Goal: Task Accomplishment & Management: Use online tool/utility

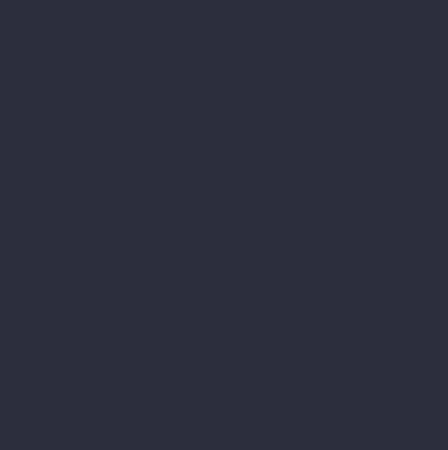
type input "01-09-2025"
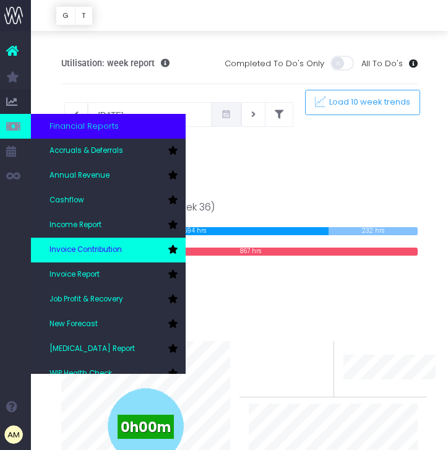
scroll to position [6, 0]
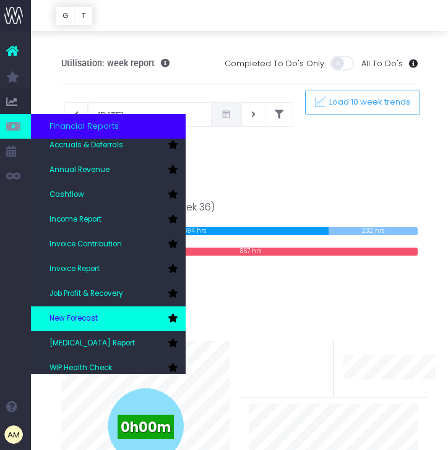
click at [88, 327] on link "New Forecast" at bounding box center [108, 318] width 155 height 25
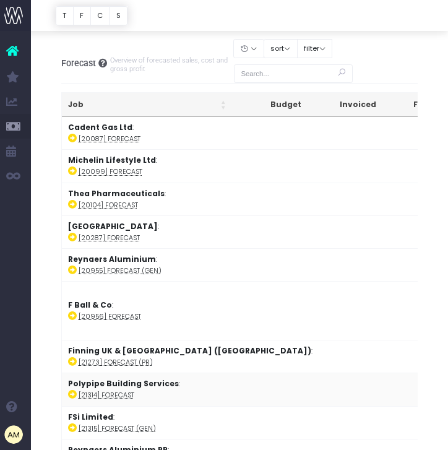
click at [116, 388] on td "Polypipe Building Services : [21314] Forecast" at bounding box center [254, 388] width 385 height 33
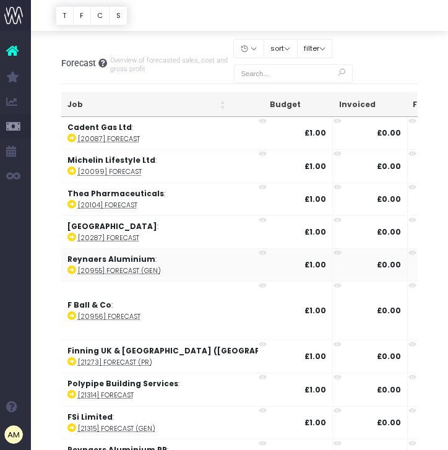
scroll to position [0, 194]
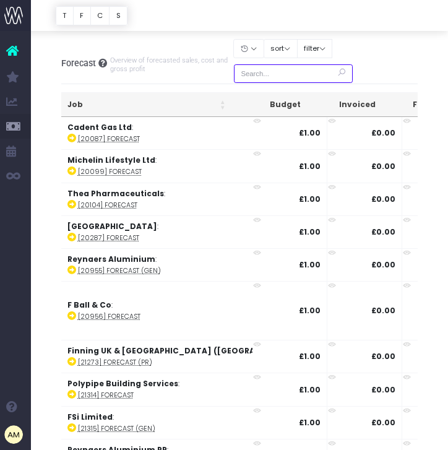
click at [268, 77] on input "text" at bounding box center [293, 73] width 119 height 19
type input "polypipe"
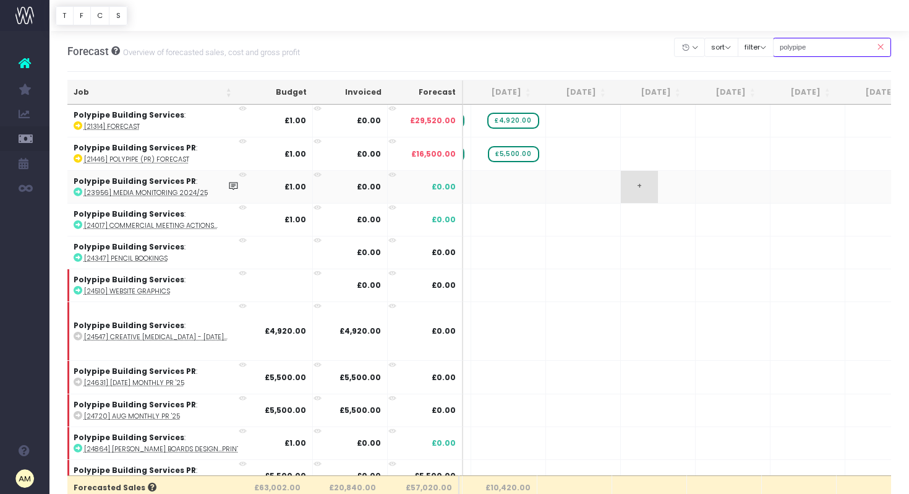
scroll to position [0, 0]
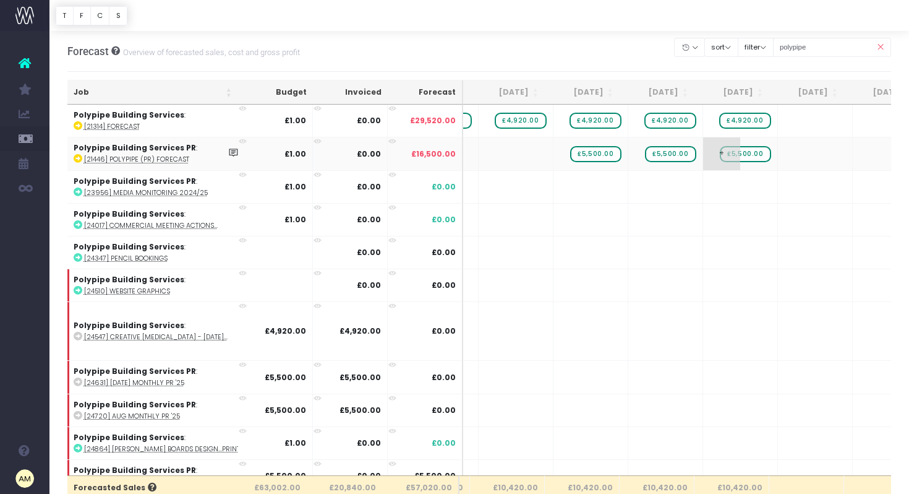
click at [447, 150] on span "+" at bounding box center [721, 153] width 37 height 32
click at [447, 155] on span "£5,500.00" at bounding box center [745, 154] width 51 height 16
click at [447, 154] on span "£5,500.00" at bounding box center [745, 154] width 51 height 16
click at [447, 159] on span "+" at bounding box center [796, 153] width 37 height 32
click at [447, 157] on span "£5,500.00" at bounding box center [745, 154] width 51 height 16
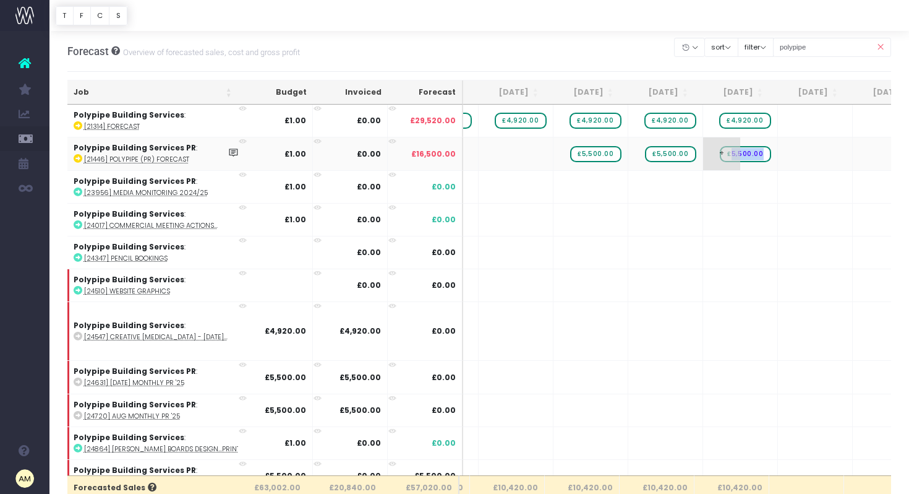
copy span "5,500.00"
click at [447, 155] on span "£5,500.00" at bounding box center [745, 154] width 51 height 16
click at [447, 153] on td "+" at bounding box center [740, 153] width 75 height 33
click at [447, 156] on span "+" at bounding box center [721, 153] width 37 height 32
click at [447, 154] on span "+" at bounding box center [721, 153] width 37 height 32
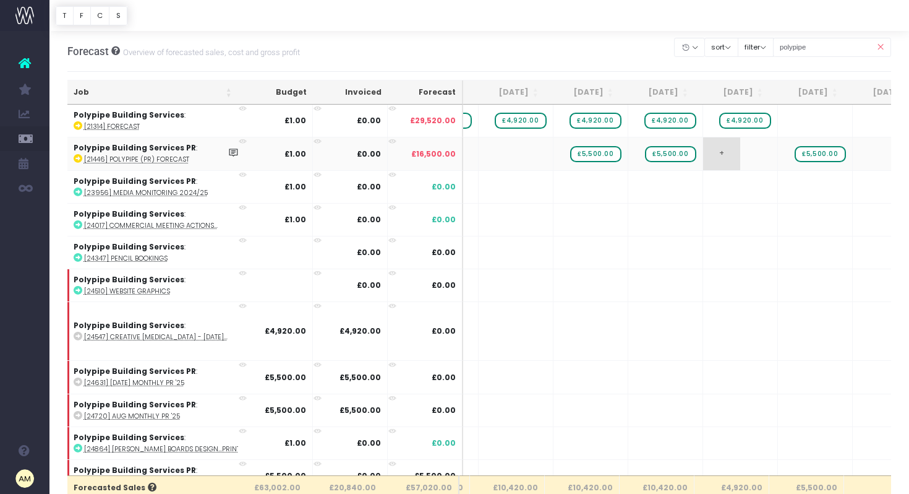
click at [447, 156] on span "+" at bounding box center [721, 153] width 37 height 32
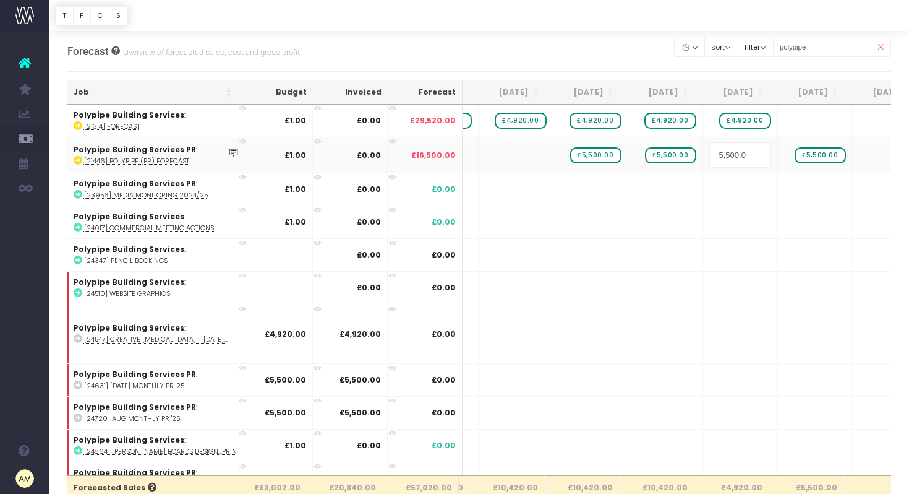
type input "5,500.00"
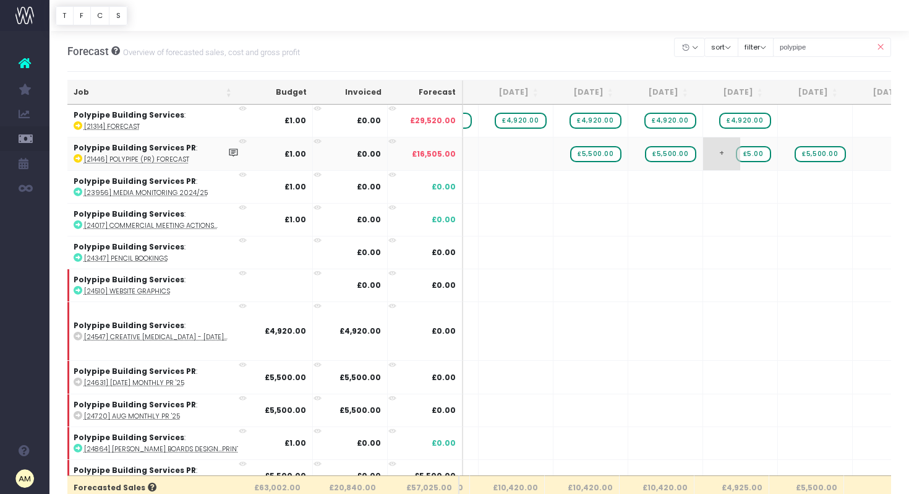
click at [447, 155] on span "£5.00" at bounding box center [753, 154] width 35 height 16
click at [447, 153] on span "£5.00" at bounding box center [753, 154] width 35 height 16
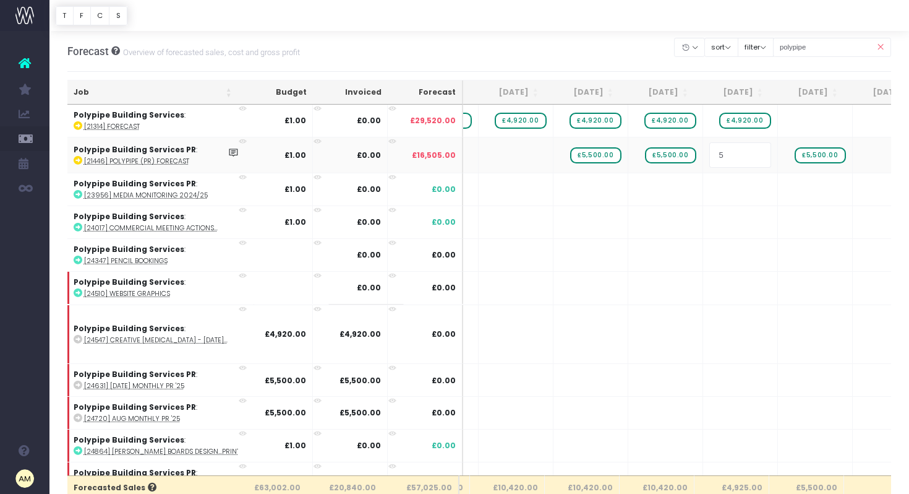
click at [447, 153] on input "5" at bounding box center [740, 154] width 62 height 25
type input "5500.00"
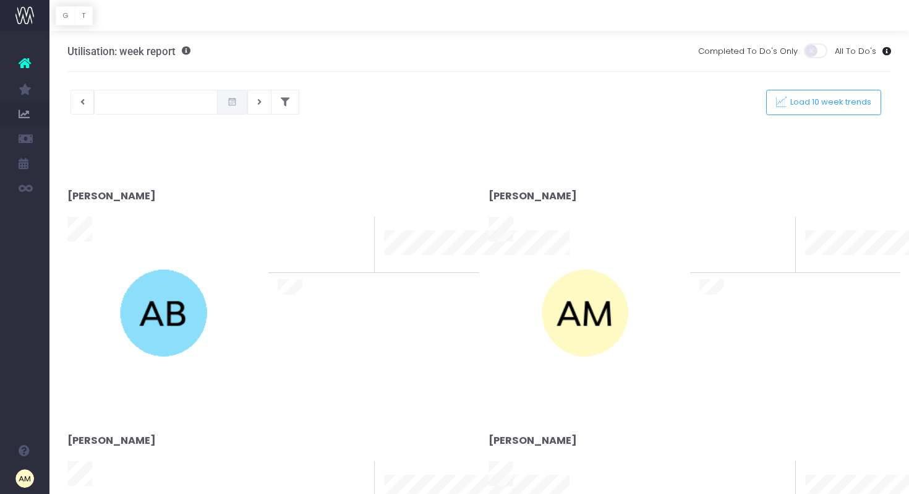
type input "[DATE]"
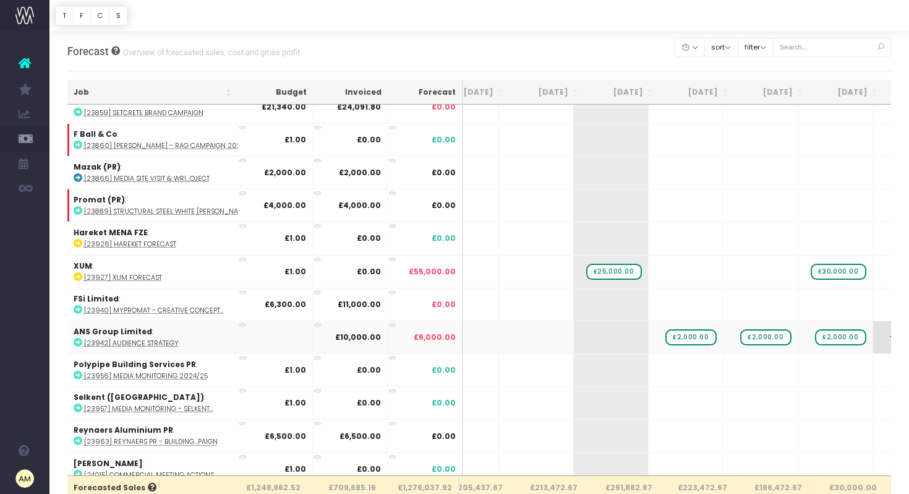
scroll to position [1441, 240]
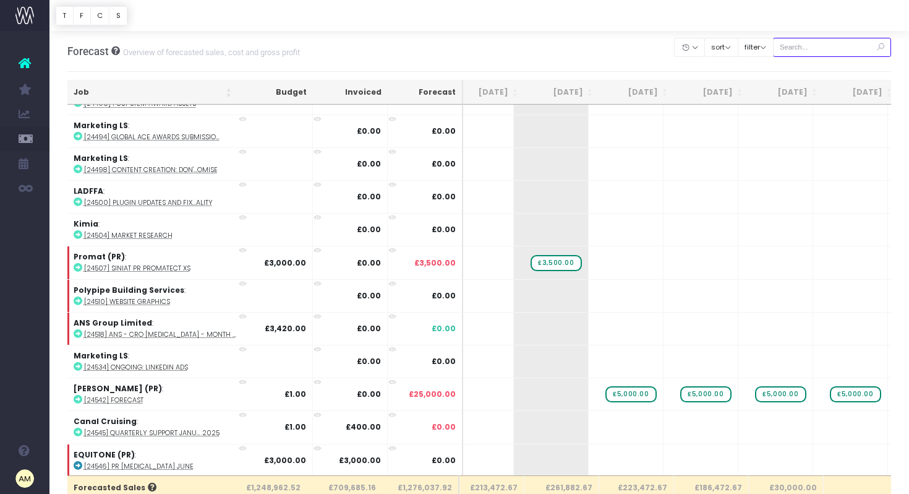
drag, startPoint x: 832, startPoint y: 47, endPoint x: 680, endPoint y: 36, distance: 152.6
click at [680, 36] on div "Forecast Overview of forecasted sales, cost and gross profit Clear Filters Hide…" at bounding box center [479, 51] width 824 height 41
type input "BMI"
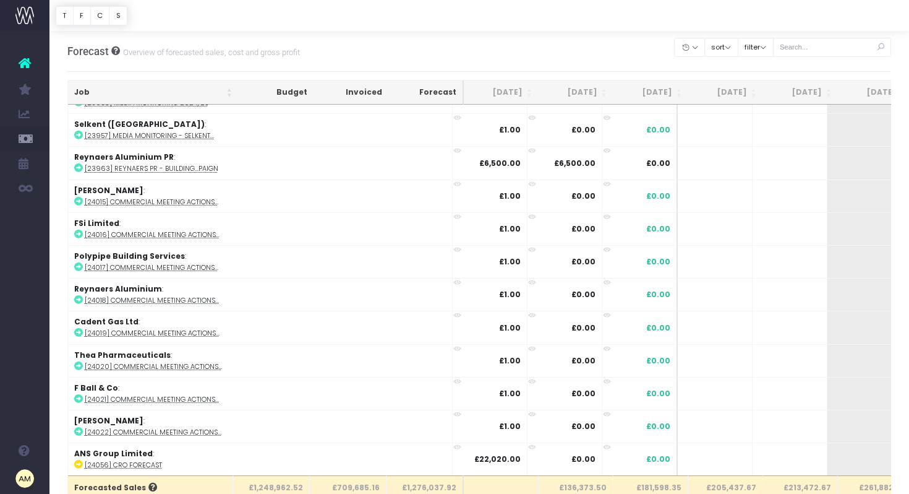
scroll to position [2057, 0]
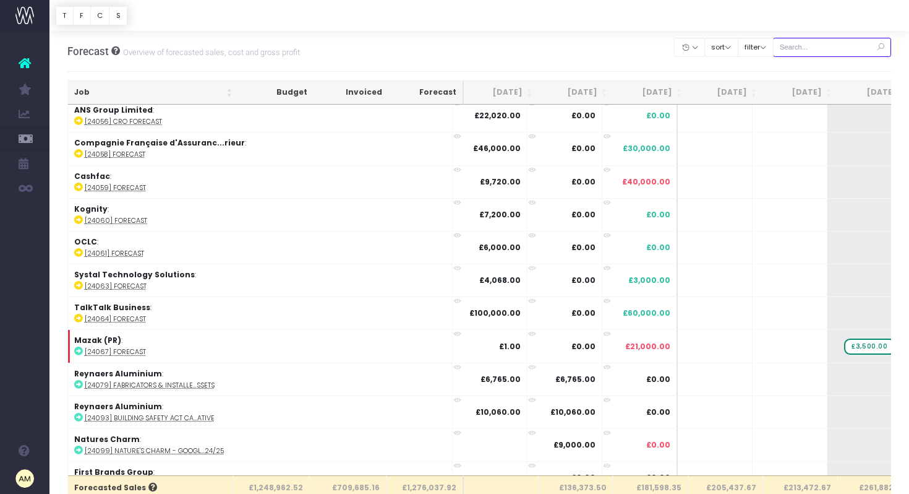
click at [833, 53] on input "text" at bounding box center [832, 47] width 119 height 19
type input "BMI"
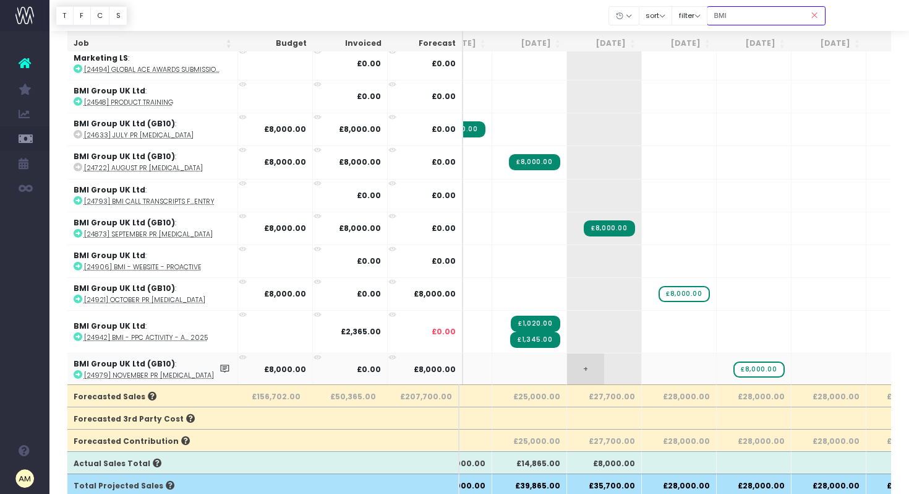
scroll to position [0, 0]
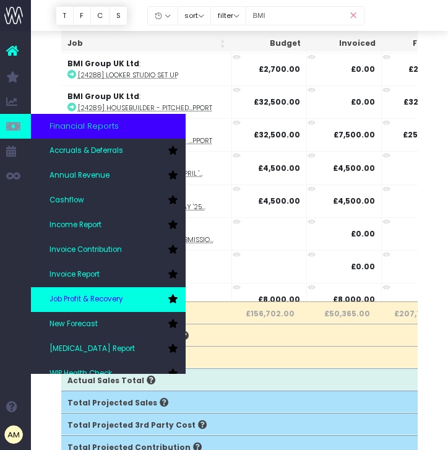
click at [62, 298] on span "Job Profit & Recovery" at bounding box center [86, 299] width 74 height 11
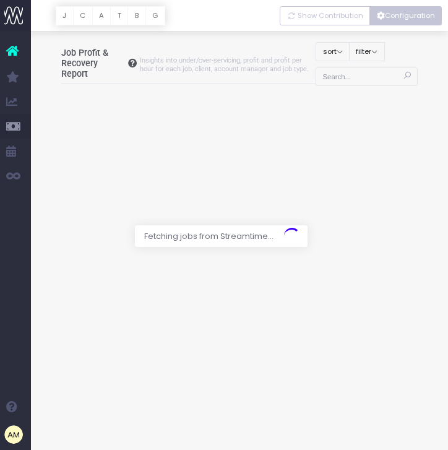
click at [409, 16] on button "Configuration" at bounding box center [405, 15] width 72 height 19
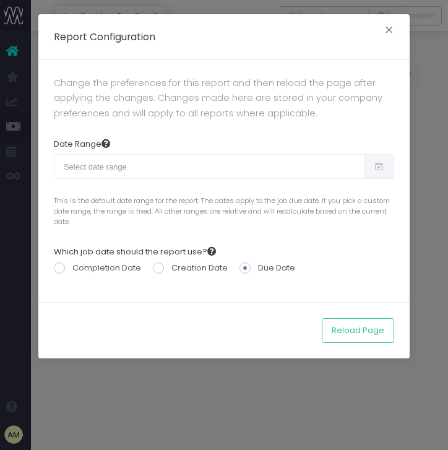
click at [244, 165] on input "text" at bounding box center [209, 166] width 310 height 25
type input "[DATE]"
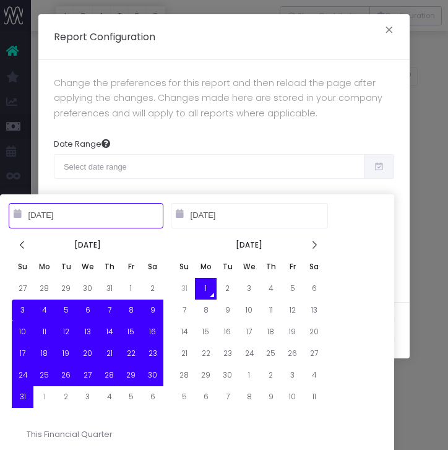
click at [332, 149] on div "Date Range This is the default date range for the report. The dates apply to th…" at bounding box center [224, 183] width 340 height 108
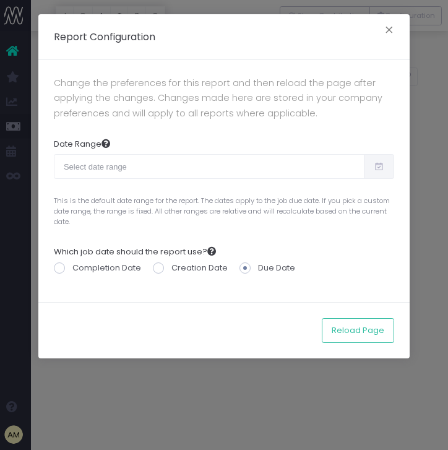
click at [378, 166] on icon at bounding box center [379, 166] width 11 height 0
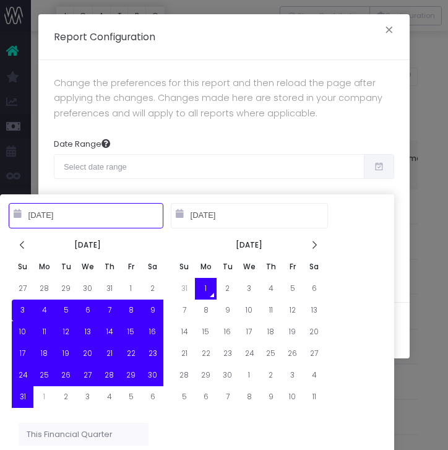
type input "[DATE]"
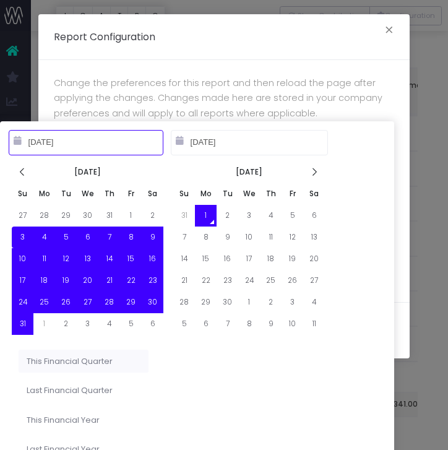
scroll to position [72, 0]
type input "10-01-2024"
type input "09-30-2025"
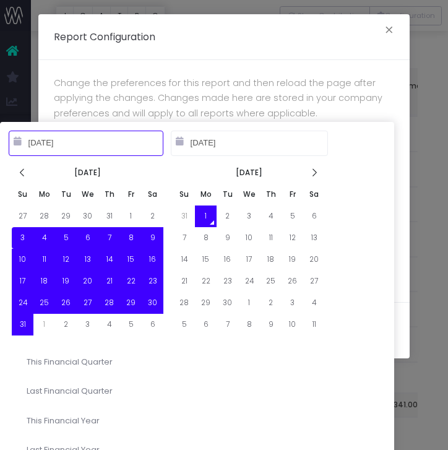
type input "08-03-2025"
type input "09-01-2025"
type input "10-01-2024"
type input "09-30-2025"
click at [77, 422] on li "This Financial Year" at bounding box center [84, 421] width 130 height 24
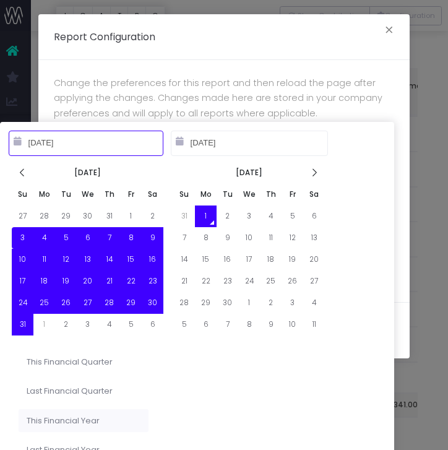
type input "Oct 1st 2024 – Sep 30th 2025"
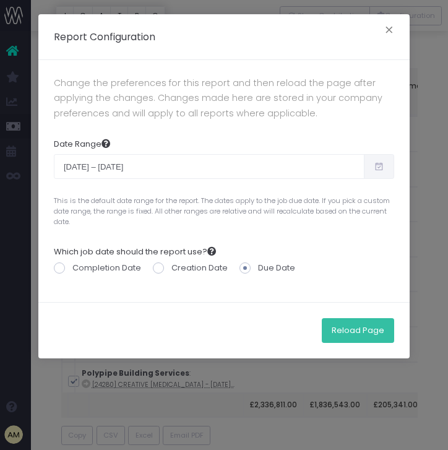
click at [372, 334] on button "Reload Page" at bounding box center [358, 330] width 72 height 25
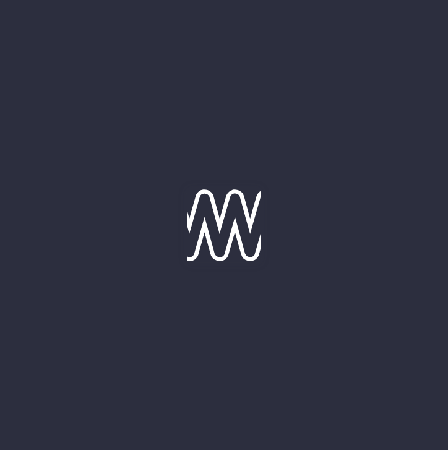
scroll to position [18, 0]
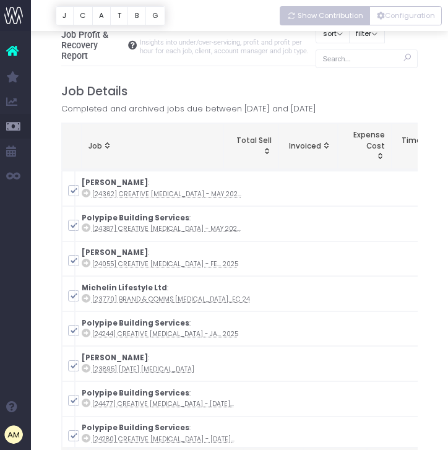
click at [333, 9] on button "Show Contribution" at bounding box center [325, 15] width 90 height 19
click at [323, 16] on span "Show Contribution" at bounding box center [330, 16] width 66 height 11
click at [315, 14] on span "Show Contribution" at bounding box center [330, 16] width 66 height 11
click at [322, 20] on span "Show Gross Profit" at bounding box center [332, 16] width 61 height 11
drag, startPoint x: 289, startPoint y: 14, endPoint x: 311, endPoint y: 72, distance: 62.3
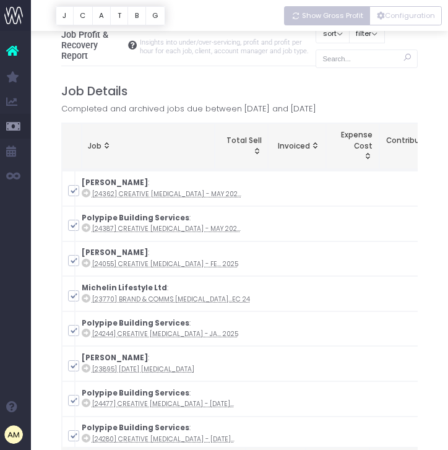
click at [291, 16] on icon "Vertical button group" at bounding box center [295, 16] width 9 height 0
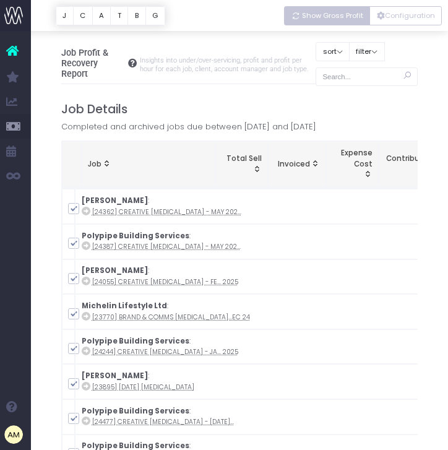
click at [309, 19] on span "Show Gross Profit" at bounding box center [332, 16] width 61 height 11
click at [310, 11] on span "Show Contribution" at bounding box center [330, 16] width 66 height 11
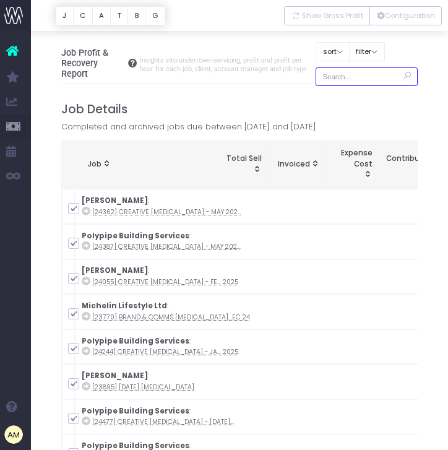
click at [353, 77] on input "text" at bounding box center [366, 76] width 102 height 19
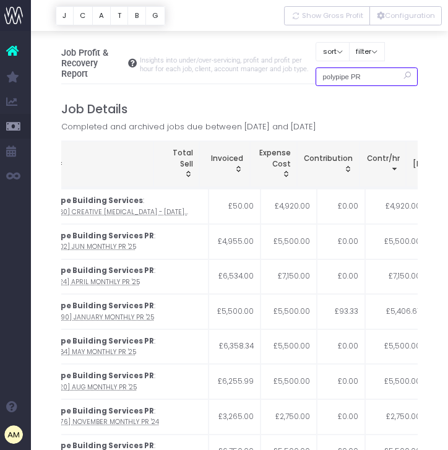
drag, startPoint x: 365, startPoint y: 79, endPoint x: 288, endPoint y: 78, distance: 77.3
click at [288, 78] on div "Job Profit & Recovery Report Insights into under/over-servicing, profit and pro…" at bounding box center [239, 63] width 357 height 41
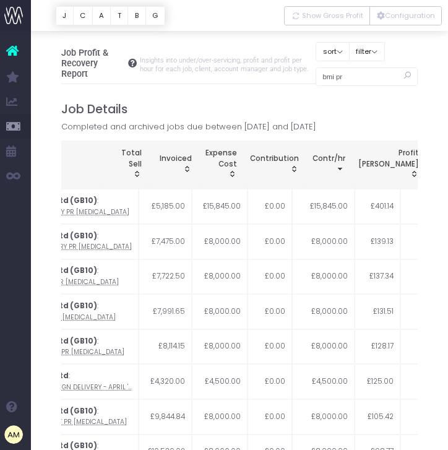
scroll to position [0, 83]
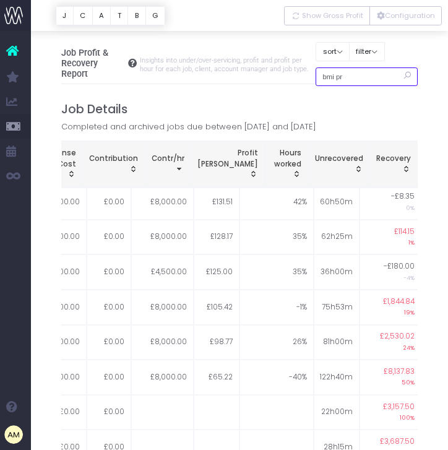
drag, startPoint x: 356, startPoint y: 77, endPoint x: 270, endPoint y: 75, distance: 86.0
click at [269, 75] on div "Job Profit & Recovery Report Insights into under/over-servicing, profit and pro…" at bounding box center [239, 63] width 357 height 41
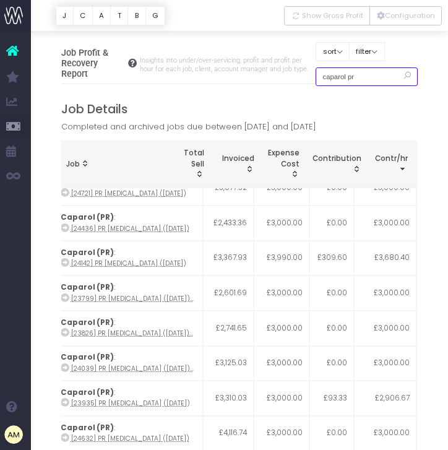
scroll to position [74, 21]
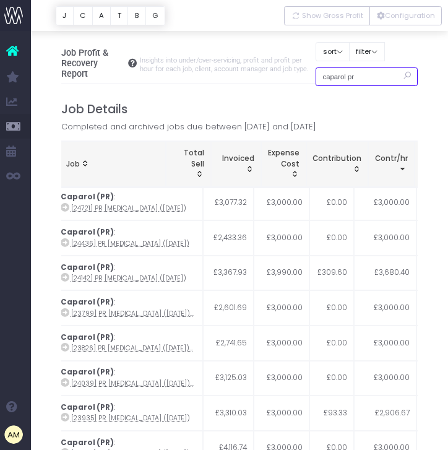
drag, startPoint x: 374, startPoint y: 77, endPoint x: 223, endPoint y: 75, distance: 151.5
click at [223, 75] on div "Job Profit & Recovery Report Insights into under/over-servicing, profit and pro…" at bounding box center [239, 63] width 357 height 41
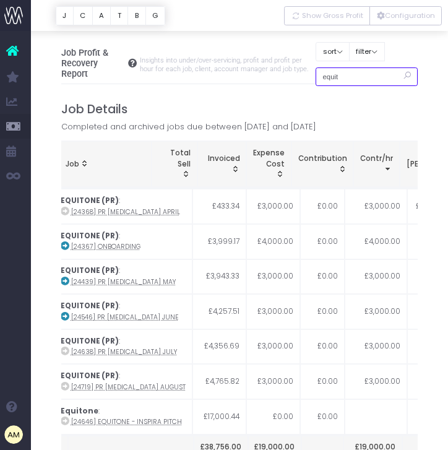
scroll to position [0, 21]
type input "equitone pr"
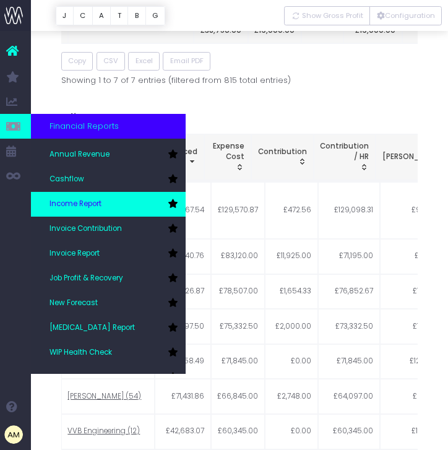
scroll to position [37, 0]
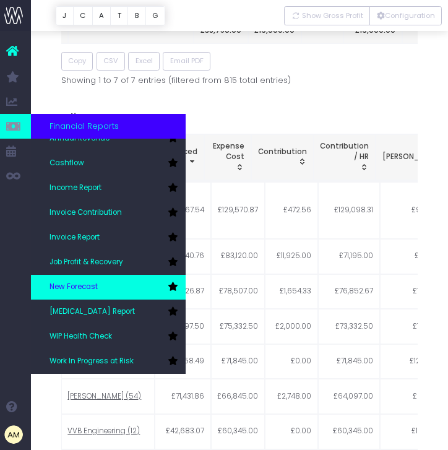
click at [93, 285] on span "New Forecast" at bounding box center [73, 286] width 48 height 11
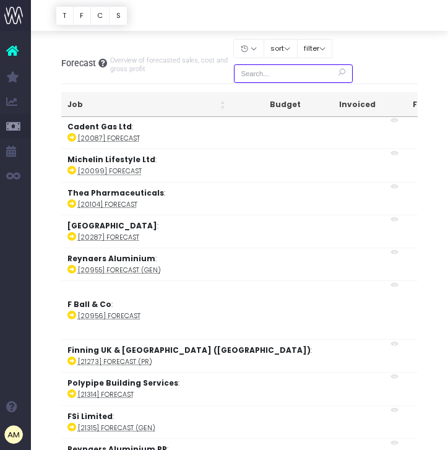
click at [267, 78] on input "text" at bounding box center [293, 73] width 119 height 19
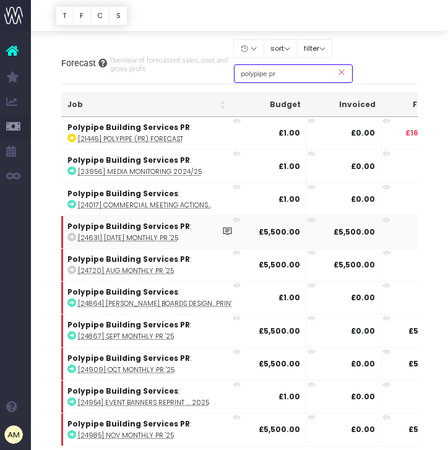
scroll to position [0, 207]
click at [138, 143] on td "Polypipe Building Services PR : [21446] Polypipe (PR) Forecast" at bounding box center [150, 133] width 179 height 32
click at [137, 139] on abbr "[21446] Polypipe (PR) Forecast" at bounding box center [130, 138] width 105 height 9
click at [153, 73] on div "Forecast Overview of forecasted sales, cost and gross profit" at bounding box center [147, 63] width 173 height 40
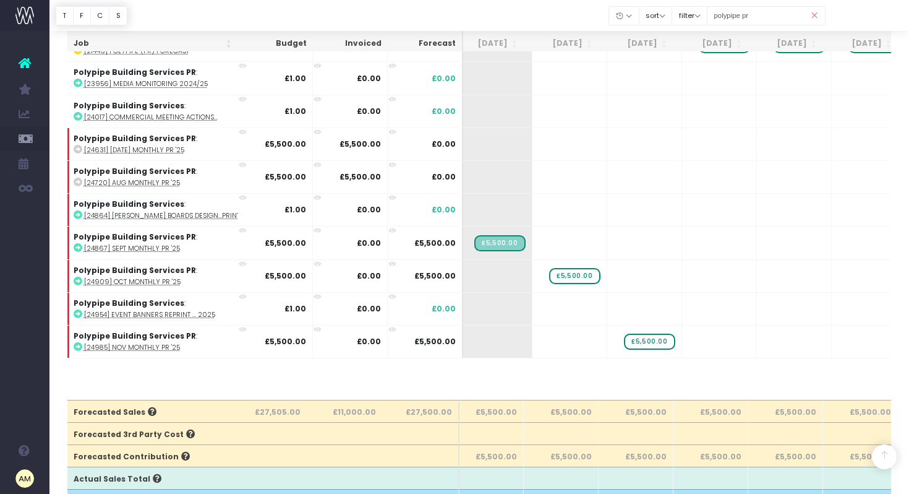
scroll to position [0, 0]
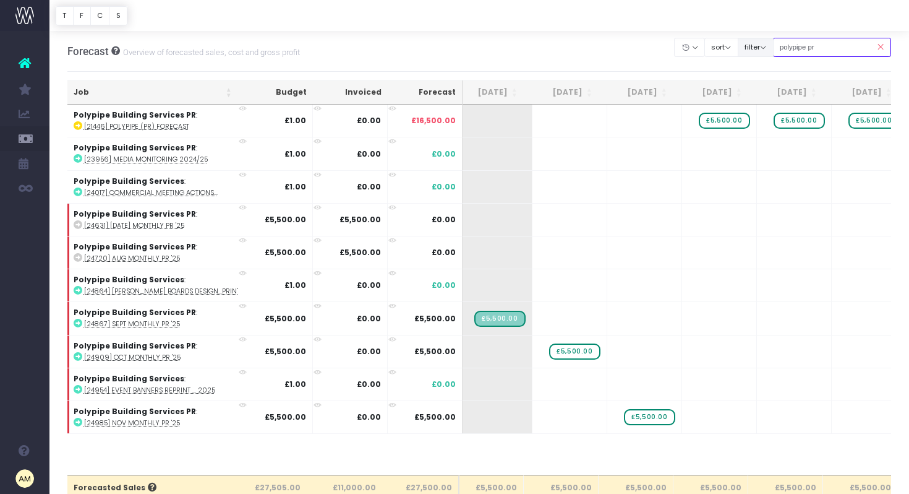
drag, startPoint x: 823, startPoint y: 48, endPoint x: 758, endPoint y: 48, distance: 64.3
click at [447, 48] on div "Clear Filters Hide Jul 2025 Aug 2025 Sep 2025 Oct 2025 Nov 2025 Dec 2025 Jan 20…" at bounding box center [783, 47] width 216 height 25
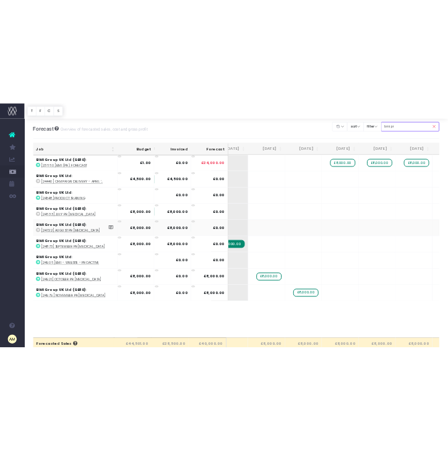
scroll to position [0, 190]
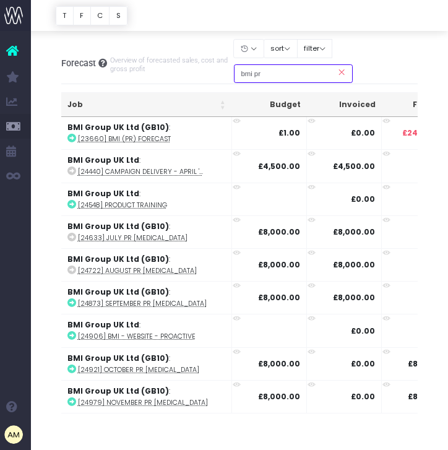
drag, startPoint x: 254, startPoint y: 75, endPoint x: 236, endPoint y: 75, distance: 17.9
click at [236, 75] on div "Forecast Overview of forecasted sales, cost and gross profit Clear Filters Hide…" at bounding box center [239, 63] width 357 height 41
click at [247, 74] on input "pr" at bounding box center [293, 73] width 119 height 19
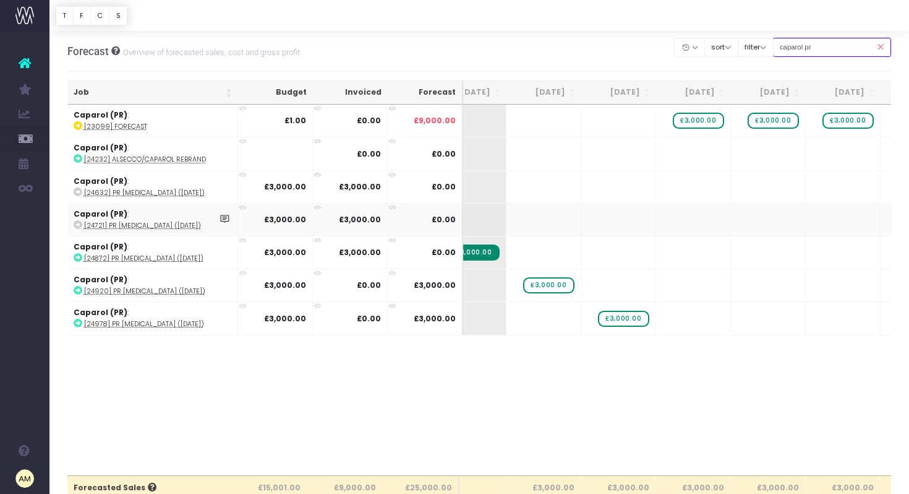
scroll to position [0, 177]
drag, startPoint x: 821, startPoint y: 46, endPoint x: 784, endPoint y: 46, distance: 37.1
click at [447, 46] on div "Clear Filters Hide Jul 2025 Aug 2025 Sep 2025 Oct 2025 Nov 2025 Dec 2025 Jan 20…" at bounding box center [783, 47] width 216 height 25
type input "equitone pr"
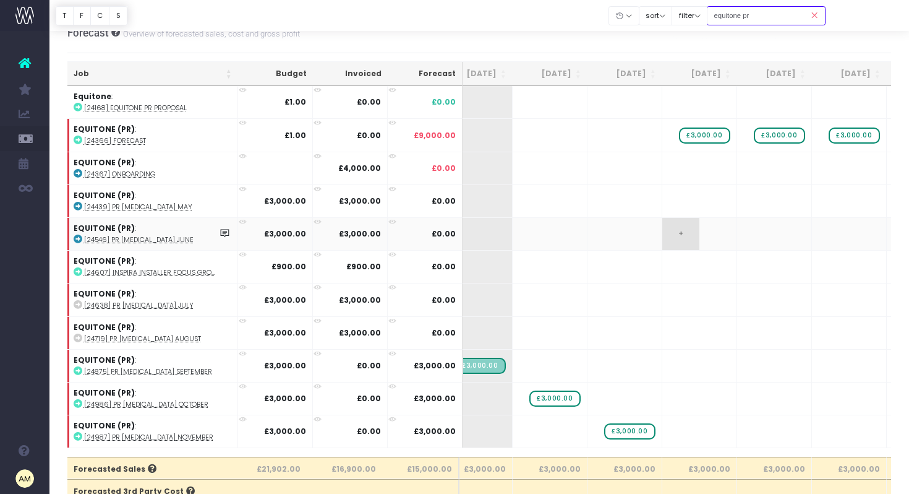
scroll to position [0, 194]
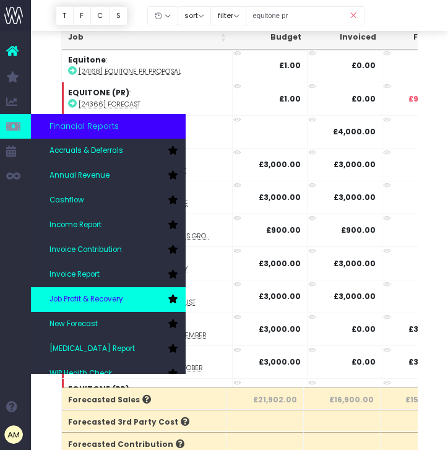
click at [87, 297] on span "Job Profit & Recovery" at bounding box center [86, 299] width 74 height 11
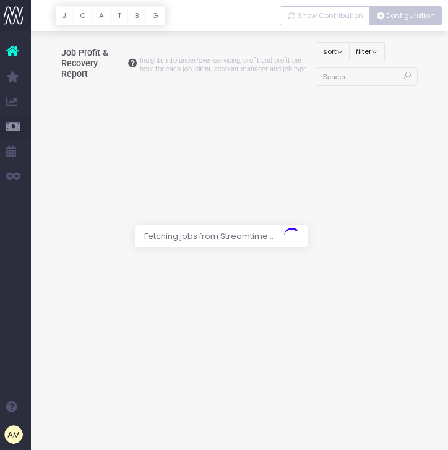
click at [398, 22] on button "Configuration" at bounding box center [405, 15] width 72 height 19
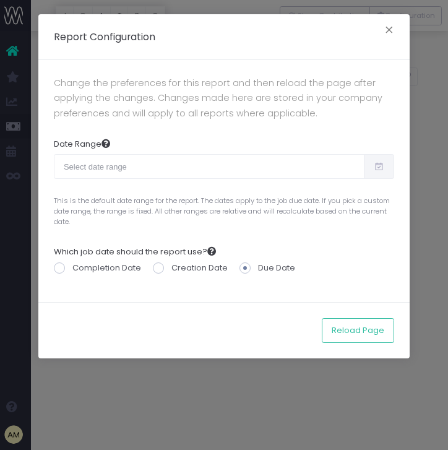
click at [125, 173] on input "text" at bounding box center [209, 166] width 310 height 25
type input "[DATE]"
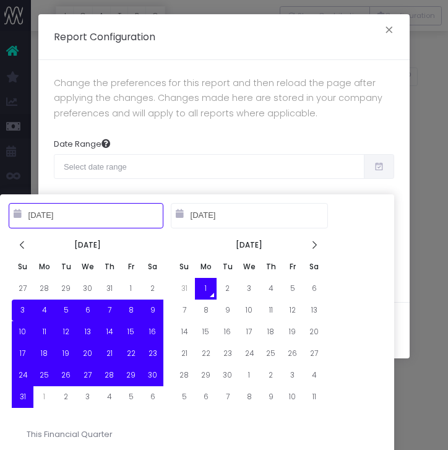
click at [356, 134] on div "Date Range This is the default date range for the report. The dates apply to th…" at bounding box center [224, 183] width 340 height 108
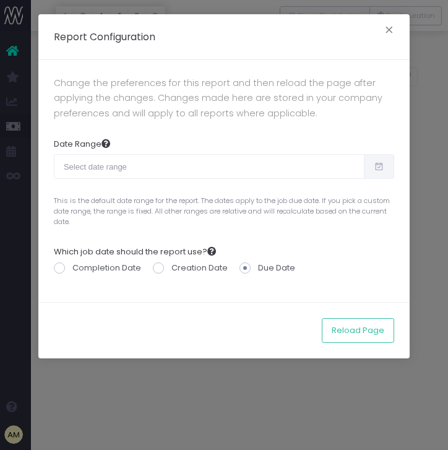
scroll to position [18, 0]
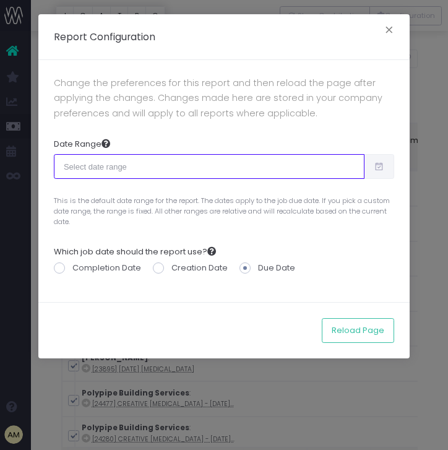
click at [130, 168] on input "text" at bounding box center [209, 166] width 310 height 25
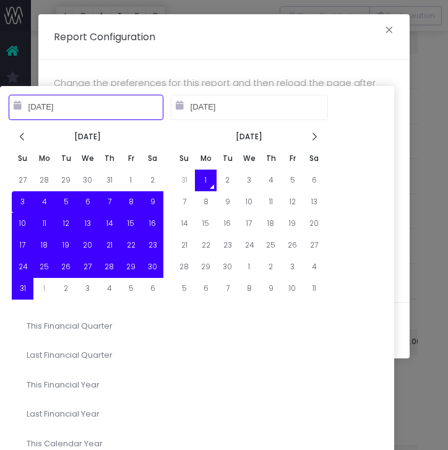
type input "[DATE]"
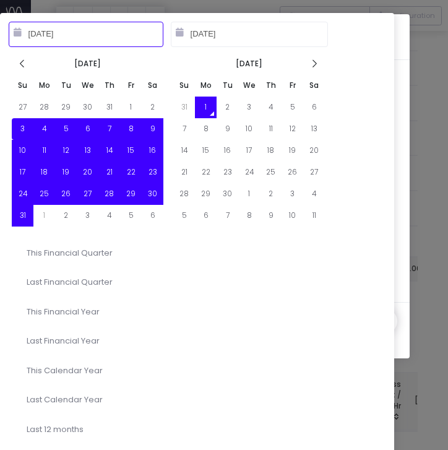
type input "[DATE]"
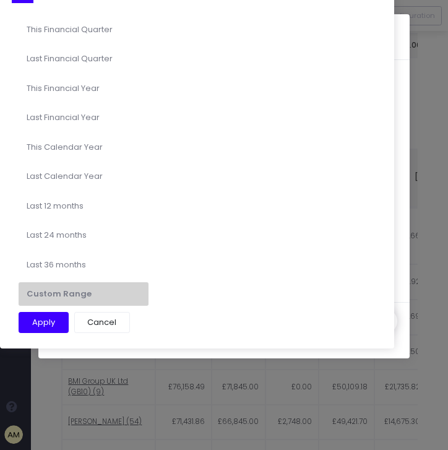
scroll to position [442, 0]
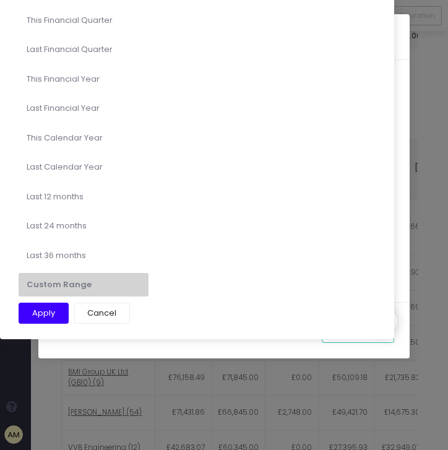
type input "[DATE]"
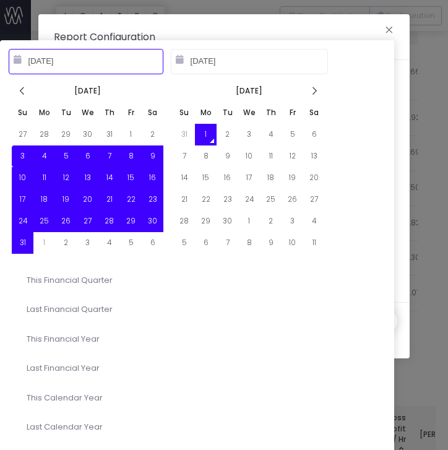
type input "[DATE]"
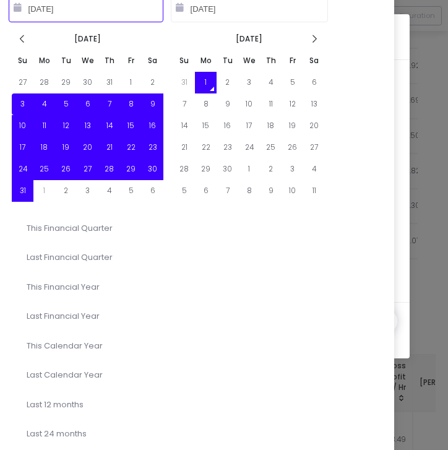
scroll to position [658, 0]
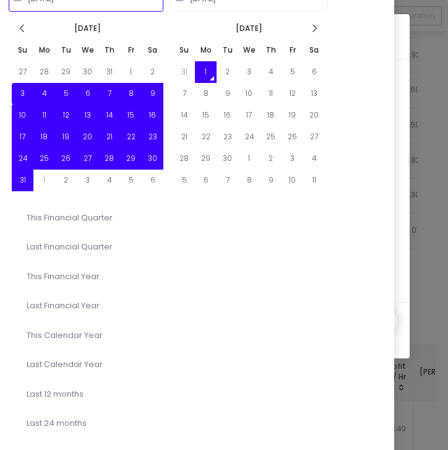
type input "[DATE]"
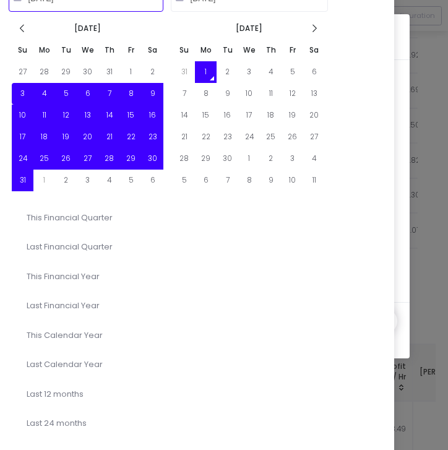
type input "[DATE]"
click at [48, 393] on li "Last 12 months" at bounding box center [84, 394] width 130 height 24
type input "Sep 1st 2024 – Aug 31st 2025"
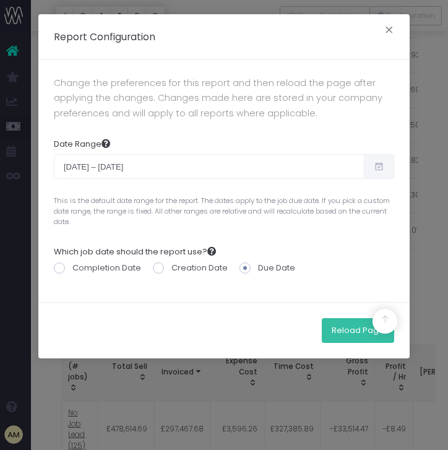
click at [354, 334] on button "Reload Page" at bounding box center [358, 330] width 72 height 25
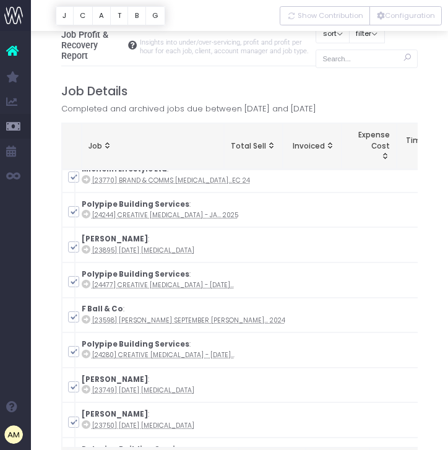
scroll to position [32, 0]
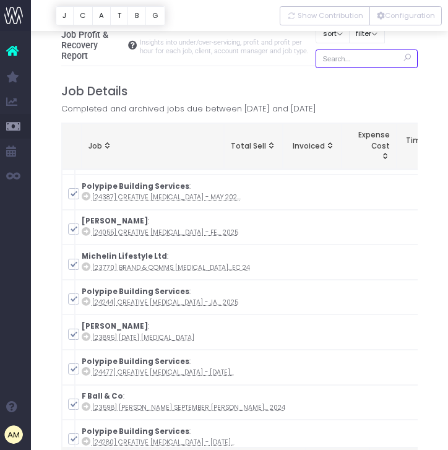
click at [344, 64] on input "text" at bounding box center [366, 58] width 102 height 19
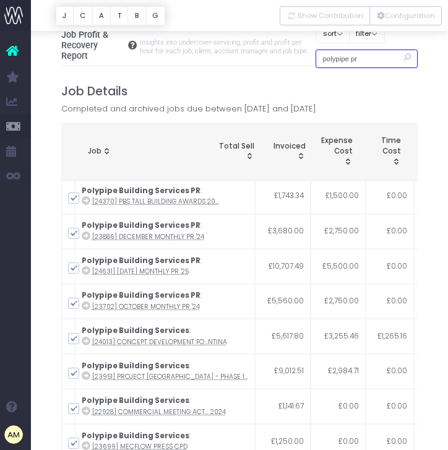
scroll to position [357, 0]
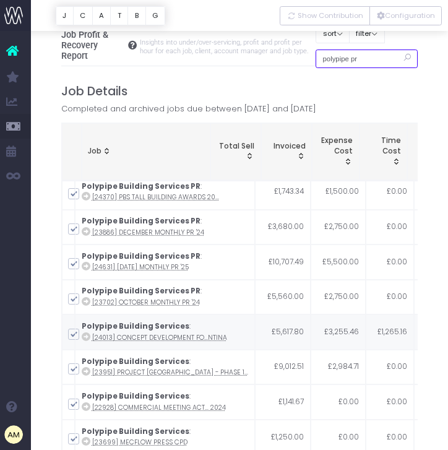
type input "polypipe pr"
click at [73, 333] on span at bounding box center [73, 333] width 11 height 11
click at [87, 333] on input "checkbox" at bounding box center [91, 332] width 8 height 8
checkbox input "false"
click at [72, 366] on span at bounding box center [73, 368] width 11 height 11
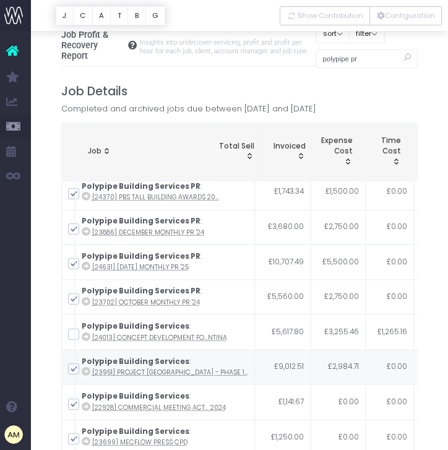
click at [87, 366] on input "checkbox" at bounding box center [91, 366] width 8 height 8
checkbox input "false"
click at [74, 405] on span at bounding box center [73, 403] width 11 height 11
click at [87, 405] on input "checkbox" at bounding box center [91, 402] width 8 height 8
checkbox input "false"
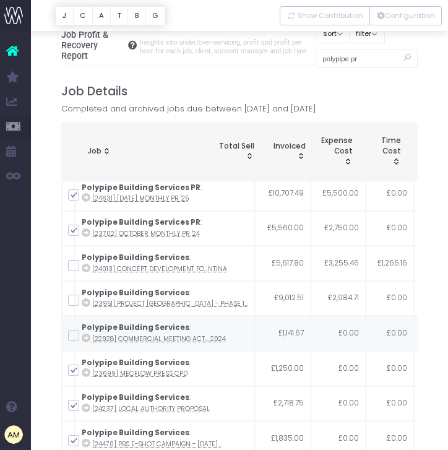
scroll to position [435, 0]
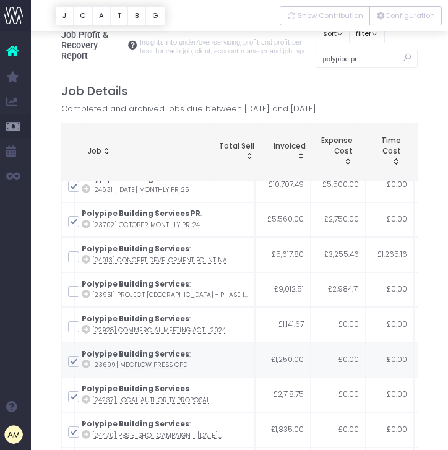
click at [71, 359] on span at bounding box center [73, 361] width 11 height 11
click at [87, 359] on input "checkbox" at bounding box center [91, 359] width 8 height 8
checkbox input "false"
click at [69, 398] on span at bounding box center [73, 396] width 11 height 11
click at [87, 398] on input "checkbox" at bounding box center [91, 394] width 8 height 8
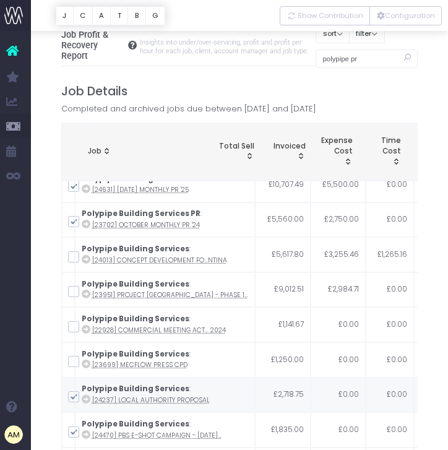
checkbox input "false"
click at [73, 430] on span at bounding box center [73, 431] width 11 height 11
click at [87, 430] on input "checkbox" at bounding box center [91, 430] width 8 height 8
checkbox input "false"
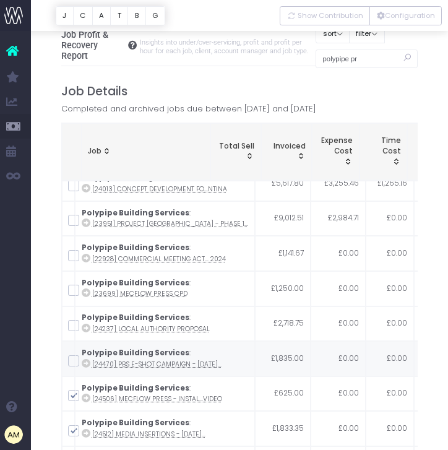
scroll to position [511, 0]
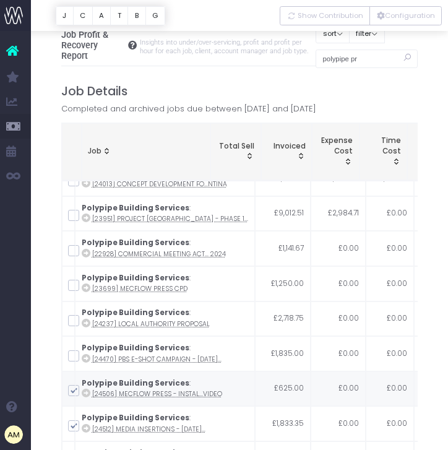
click at [71, 390] on span at bounding box center [73, 390] width 11 height 11
click at [87, 390] on input "checkbox" at bounding box center [91, 388] width 8 height 8
checkbox input "false"
click at [71, 428] on span at bounding box center [73, 425] width 11 height 11
click at [87, 427] on input "checkbox" at bounding box center [91, 423] width 8 height 8
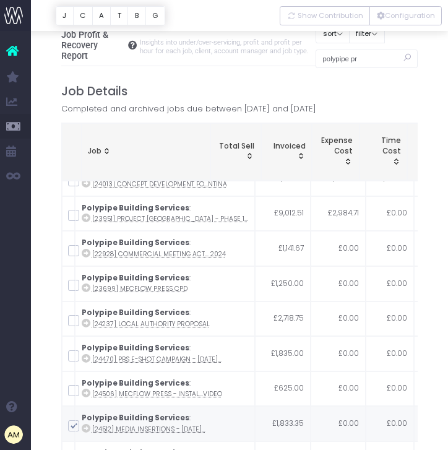
checkbox input "false"
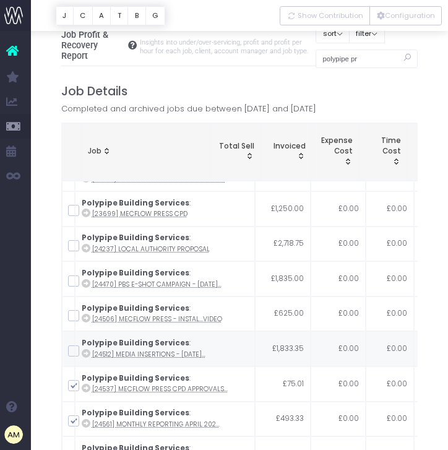
scroll to position [587, 0]
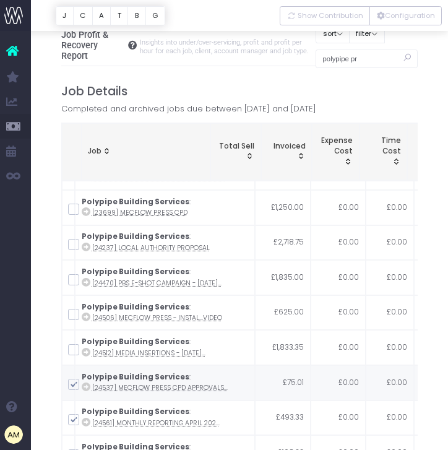
click at [73, 385] on span at bounding box center [73, 384] width 11 height 11
click at [87, 385] on input "checkbox" at bounding box center [91, 382] width 8 height 8
checkbox input "false"
click at [72, 424] on span at bounding box center [73, 419] width 11 height 11
click at [87, 421] on input "checkbox" at bounding box center [91, 417] width 8 height 8
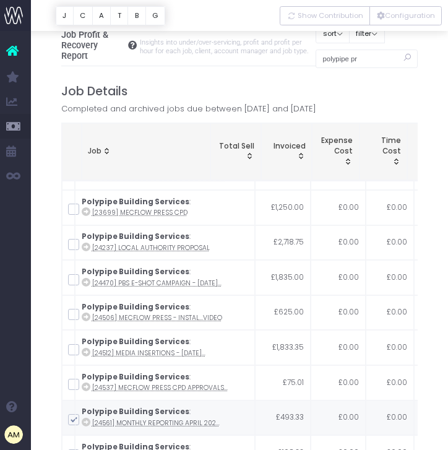
checkbox input "false"
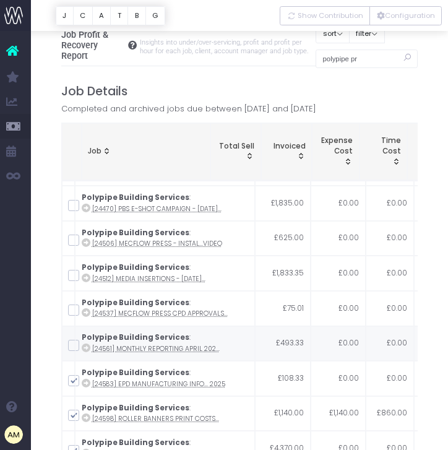
scroll to position [667, 0]
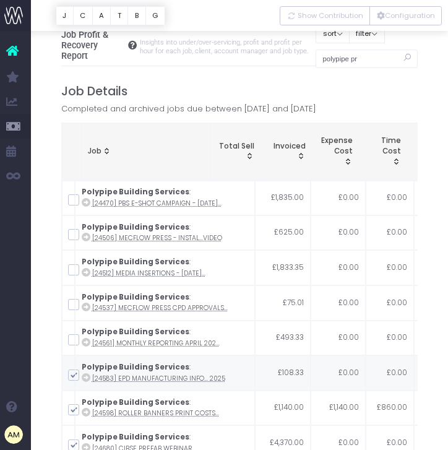
click at [74, 375] on span at bounding box center [73, 374] width 11 height 11
click at [87, 375] on input "checkbox" at bounding box center [91, 373] width 8 height 8
checkbox input "false"
click at [74, 414] on span at bounding box center [73, 409] width 11 height 11
click at [87, 411] on input "checkbox" at bounding box center [91, 407] width 8 height 8
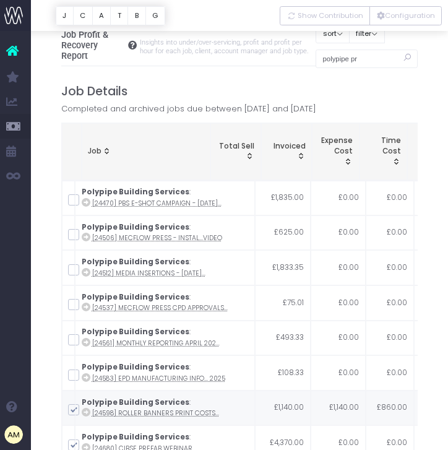
checkbox input "false"
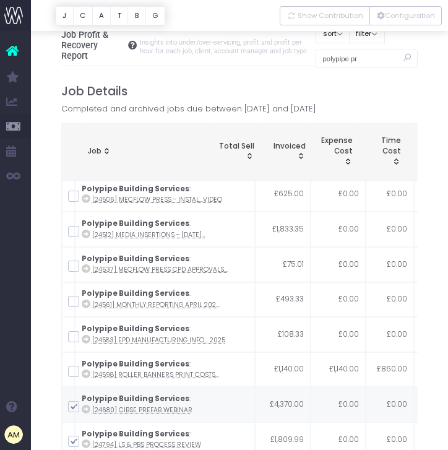
click at [74, 408] on span at bounding box center [73, 406] width 11 height 11
click at [87, 408] on input "checkbox" at bounding box center [91, 404] width 8 height 8
checkbox input "false"
click at [74, 443] on span at bounding box center [73, 440] width 11 height 11
click at [87, 443] on input "checkbox" at bounding box center [91, 439] width 8 height 8
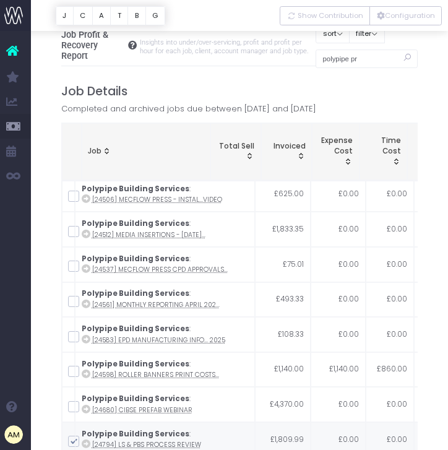
checkbox input "false"
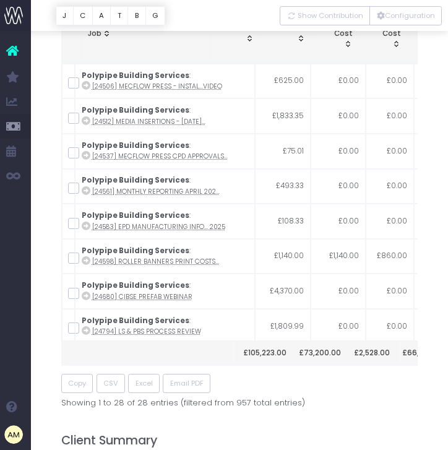
scroll to position [694, 0]
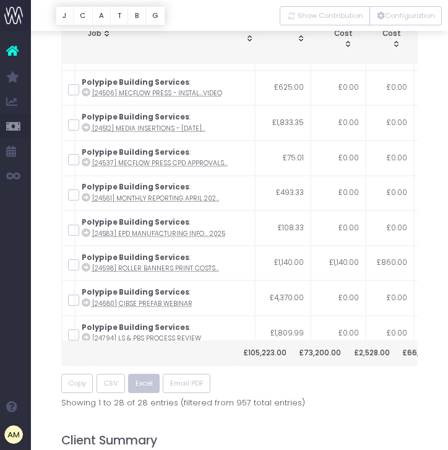
click at [156, 383] on button "Excel" at bounding box center [144, 383] width 32 height 19
